Goal: Information Seeking & Learning: Stay updated

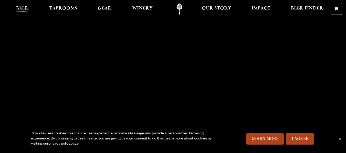
click at [16, 7] on link "Beer" at bounding box center [22, 9] width 19 height 12
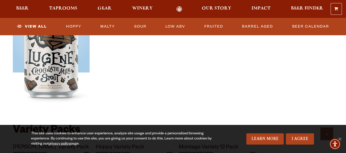
scroll to position [955, 0]
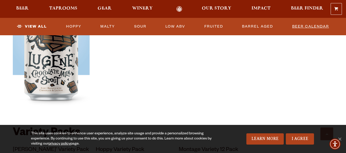
click at [317, 27] on link "Beer Calendar" at bounding box center [310, 27] width 41 height 12
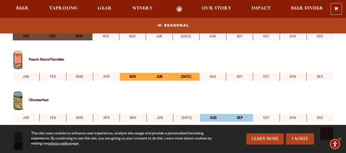
scroll to position [213, 0]
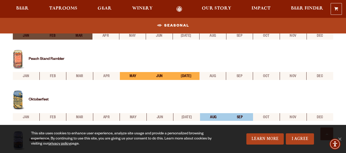
click at [192, 75] on li "[DATE]" at bounding box center [186, 76] width 27 height 8
click at [215, 78] on li "aug" at bounding box center [212, 76] width 27 height 8
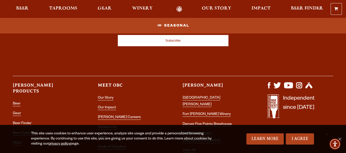
scroll to position [733, 0]
